Goal: Task Accomplishment & Management: Manage account settings

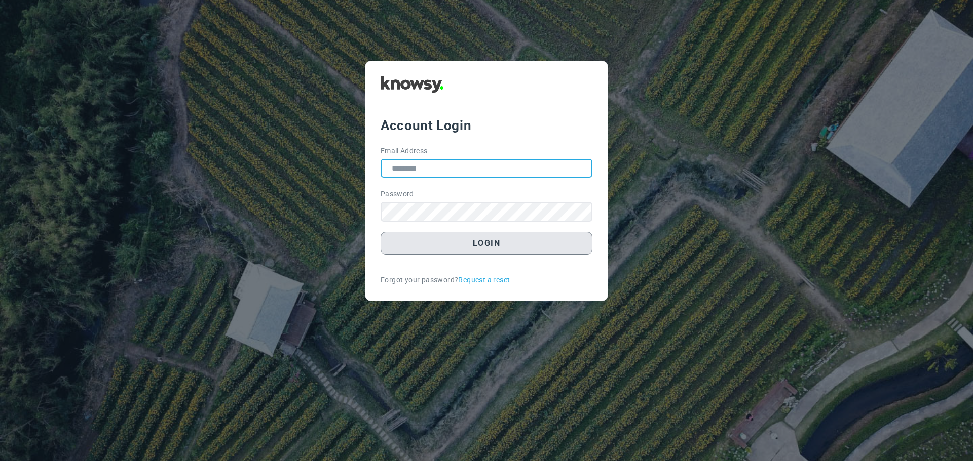
type input "**********"
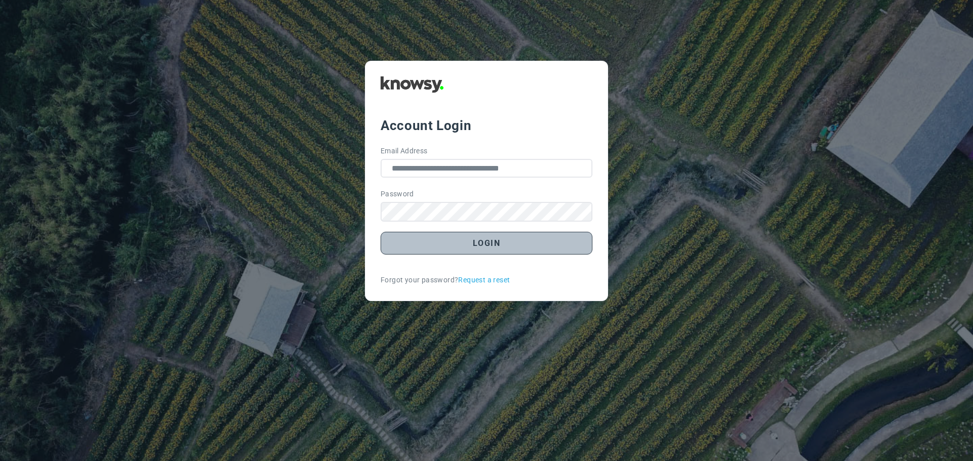
click at [492, 245] on button "Login" at bounding box center [486, 243] width 212 height 23
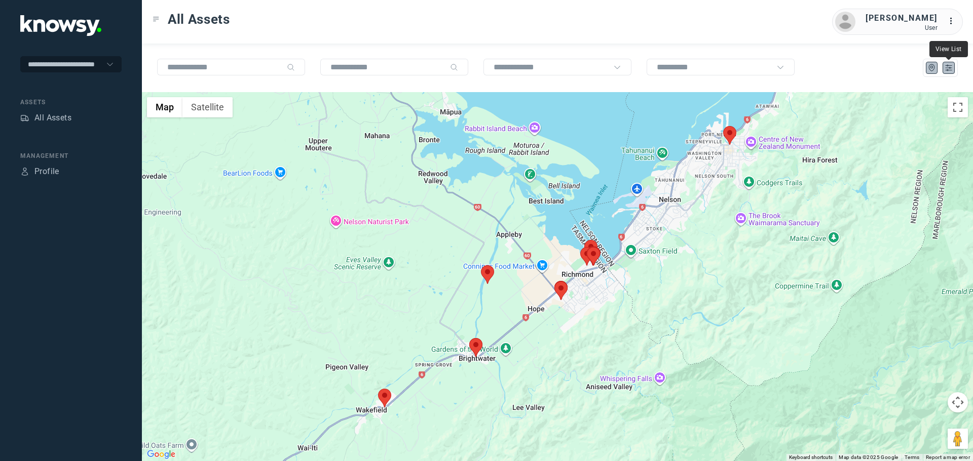
click at [949, 69] on icon "List" at bounding box center [948, 67] width 9 height 9
